Goal: Find specific page/section: Find specific page/section

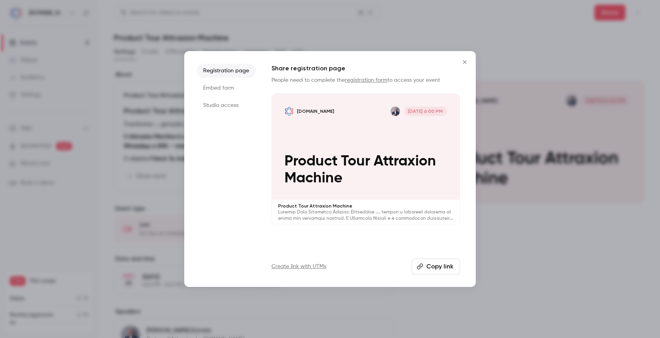
click at [467, 64] on icon "Close" at bounding box center [464, 62] width 9 height 6
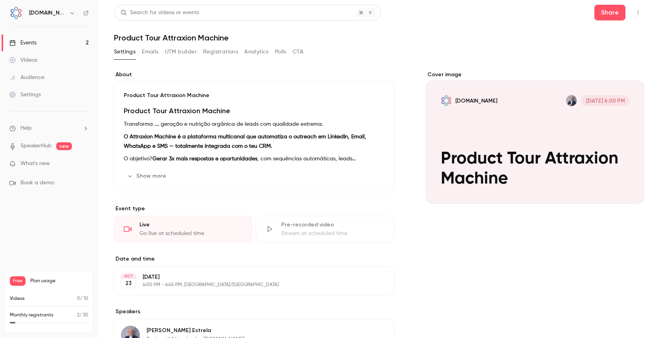
click at [30, 40] on div "Events" at bounding box center [22, 43] width 27 height 8
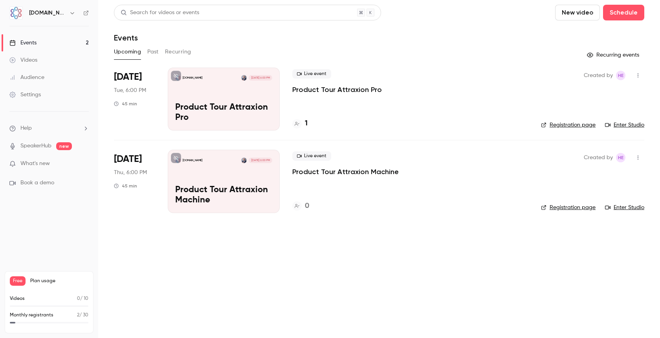
click at [221, 119] on p "Product Tour Attraxion Pro" at bounding box center [223, 113] width 97 height 20
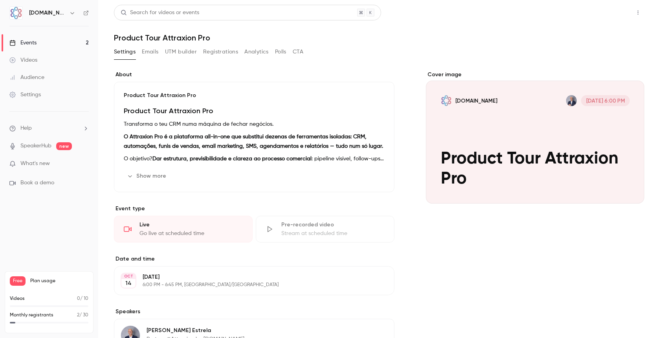
click at [607, 16] on button "Share" at bounding box center [609, 13] width 31 height 16
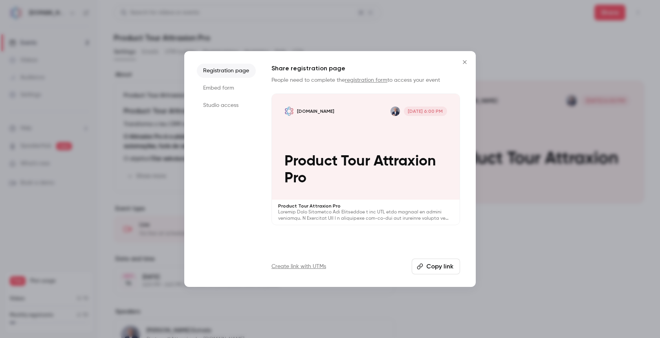
click at [464, 60] on icon "Close" at bounding box center [464, 62] width 9 height 6
